Goal: Task Accomplishment & Management: Use online tool/utility

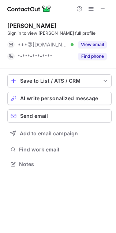
scroll to position [159, 116]
click at [57, 97] on span "AI write personalized message" at bounding box center [59, 98] width 78 height 6
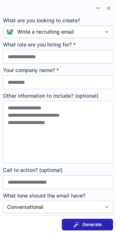
type input "**********"
type textarea "**********"
type input "**********"
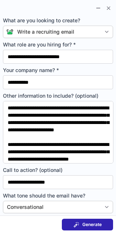
click at [86, 224] on span "Generate" at bounding box center [91, 224] width 19 height 6
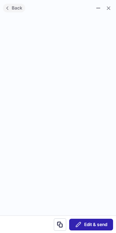
click at [12, 7] on span "Back" at bounding box center [17, 7] width 14 height 5
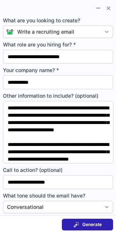
click at [86, 219] on button "Generate" at bounding box center [87, 225] width 51 height 12
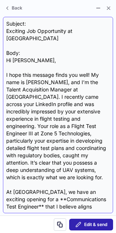
click at [7, 30] on div "Subject: Exciting Job Opportunity at CesiumAstro Body: Hi Brigham, I hope this …" at bounding box center [57, 115] width 103 height 190
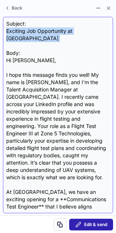
click at [7, 30] on div "Subject: Exciting Job Opportunity at CesiumAstro Body: Hi Brigham, I hope this …" at bounding box center [57, 115] width 103 height 190
copy div "Exciting Job Opportunity at CesiumAstro"
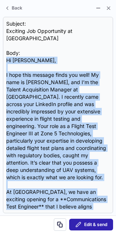
scroll to position [249, 0]
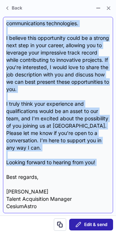
drag, startPoint x: 8, startPoint y: 55, endPoint x: 58, endPoint y: 156, distance: 112.6
click at [58, 156] on div "Subject: Exciting Job Opportunity at CesiumAstro Body: Hi Brigham, I hope this …" at bounding box center [57, 115] width 103 height 190
copy div "Hi Brigham, I hope this message finds you well! My name is Leilani Pyle, and I’…"
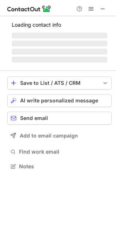
scroll to position [170, 116]
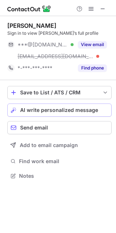
click at [90, 110] on span "AI write personalized message" at bounding box center [59, 110] width 78 height 6
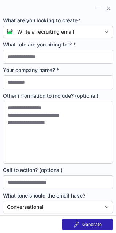
type input "**********"
type textarea "**********"
type input "**********"
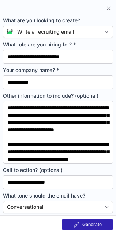
scroll to position [159, 116]
click at [85, 220] on button "Generate" at bounding box center [87, 225] width 51 height 12
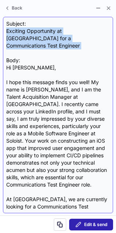
drag, startPoint x: 7, startPoint y: 31, endPoint x: 19, endPoint y: 48, distance: 21.0
click at [19, 48] on div "Subject: Exciting Opportunity at [GEOGRAPHIC_DATA] for a Communications Test En…" at bounding box center [57, 115] width 103 height 190
copy div "Exciting Opportunity at [GEOGRAPHIC_DATA] for a Communications Test Engineer"
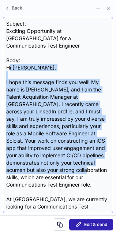
drag, startPoint x: 8, startPoint y: 61, endPoint x: 35, endPoint y: 170, distance: 112.6
click at [35, 170] on div "Subject: Exciting Opportunity at [GEOGRAPHIC_DATA] for a Communications Test En…" at bounding box center [57, 115] width 103 height 190
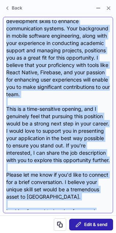
scroll to position [256, 0]
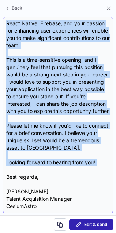
drag, startPoint x: 6, startPoint y: 61, endPoint x: 47, endPoint y: 167, distance: 113.9
click at [47, 167] on div "Subject: Exciting Opportunity at [GEOGRAPHIC_DATA] for a Communications Test En…" at bounding box center [57, 115] width 103 height 190
copy div "Hi [PERSON_NAME], I hope this message finds you well! My name is [PERSON_NAME],…"
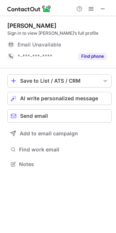
scroll to position [159, 116]
click at [37, 92] on button "AI write personalized message" at bounding box center [59, 98] width 104 height 13
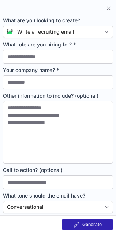
scroll to position [3, 4]
type input "**********"
type textarea "**********"
type input "**********"
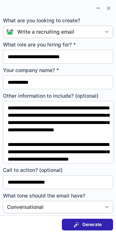
click at [78, 223] on span at bounding box center [76, 224] width 6 height 6
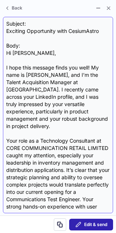
click at [6, 34] on div "Subject: Exciting Opportunity with CesiumAstro Body: Hi Peter, I hope this mess…" at bounding box center [57, 115] width 103 height 190
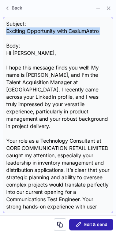
click at [6, 34] on div "Subject: Exciting Opportunity with CesiumAstro Body: Hi Peter, I hope this mess…" at bounding box center [57, 115] width 103 height 190
copy div "Exciting Opportunity with CesiumAstro"
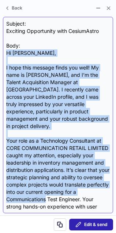
drag, startPoint x: 4, startPoint y: 54, endPoint x: 46, endPoint y: 187, distance: 138.9
click at [46, 187] on div "Subject: Exciting Opportunity with CesiumAstro Body: Hi Peter, I hope this mess…" at bounding box center [58, 115] width 110 height 196
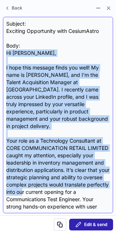
click at [46, 187] on div "Subject: Exciting Opportunity with CesiumAstro Body: Hi Peter, I hope this mess…" at bounding box center [57, 115] width 103 height 190
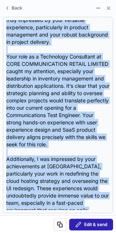
scroll to position [249, 0]
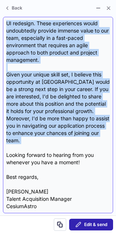
drag, startPoint x: 9, startPoint y: 52, endPoint x: 71, endPoint y: 136, distance: 104.4
click at [71, 136] on div "Subject: Exciting Opportunity with CesiumAstro Body: Hi Peter, I hope this mess…" at bounding box center [57, 115] width 103 height 190
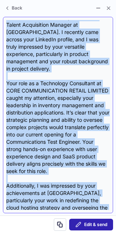
scroll to position [0, 0]
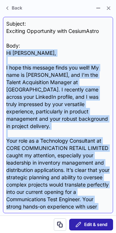
drag, startPoint x: 83, startPoint y: 149, endPoint x: 7, endPoint y: 50, distance: 124.5
click at [7, 50] on div "Subject: Exciting Opportunity with CesiumAstro Body: Hi Peter, I hope this mess…" at bounding box center [57, 115] width 103 height 190
copy div "Hi Peter, I hope this message finds you well! My name is Leilani Pyle, and I’m …"
